Goal: Task Accomplishment & Management: Use online tool/utility

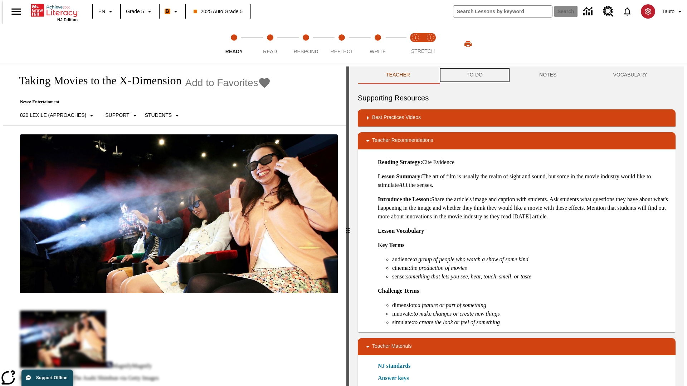
click at [474, 75] on button "TO-DO" at bounding box center [474, 75] width 73 height 17
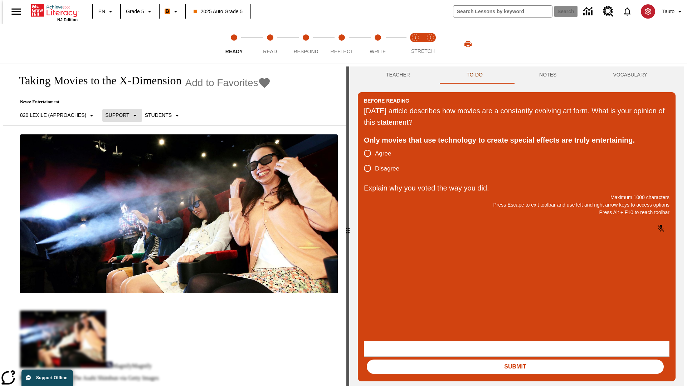
click at [118, 115] on p "Support" at bounding box center [117, 116] width 24 height 8
click at [126, 157] on p "Support" at bounding box center [126, 157] width 42 height 8
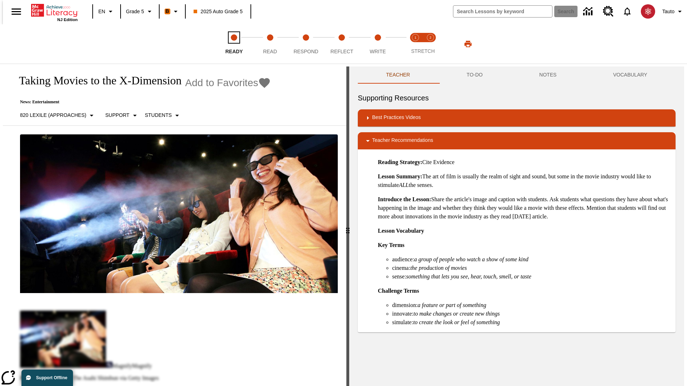
click at [234, 44] on span "Ready" at bounding box center [234, 48] width 18 height 13
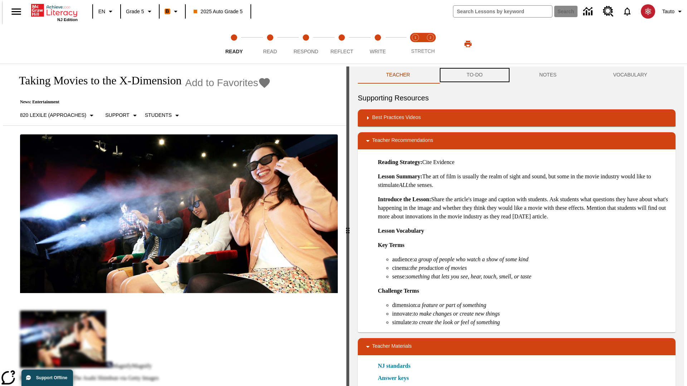
click at [474, 75] on button "TO-DO" at bounding box center [474, 75] width 73 height 17
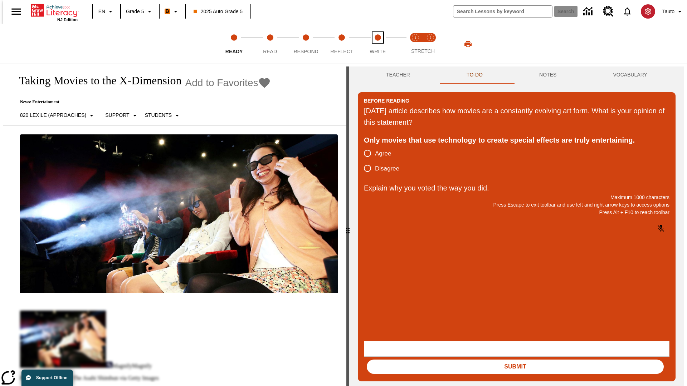
click at [377, 44] on span "Write" at bounding box center [378, 48] width 16 height 13
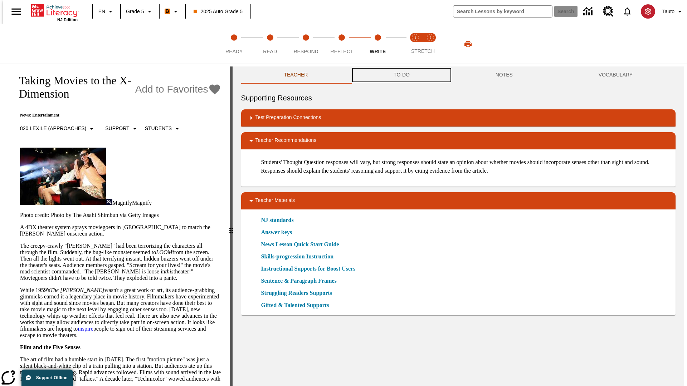
scroll to position [0, 0]
